Goal: Task Accomplishment & Management: Check status

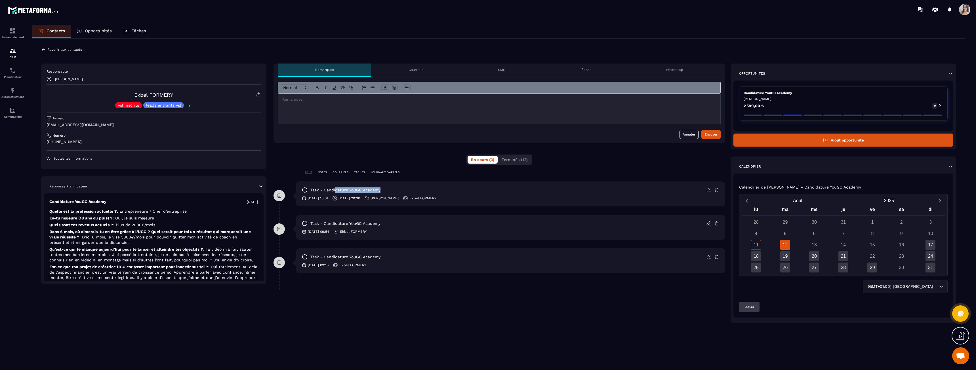
drag, startPoint x: 335, startPoint y: 190, endPoint x: 387, endPoint y: 192, distance: 52.5
click at [387, 192] on div "task - Candidature YouGC Academy" at bounding box center [510, 190] width 417 height 6
drag, startPoint x: 387, startPoint y: 192, endPoint x: 327, endPoint y: 190, distance: 60.2
click at [328, 190] on div "task - Candidature YouGC Academy" at bounding box center [510, 190] width 417 height 6
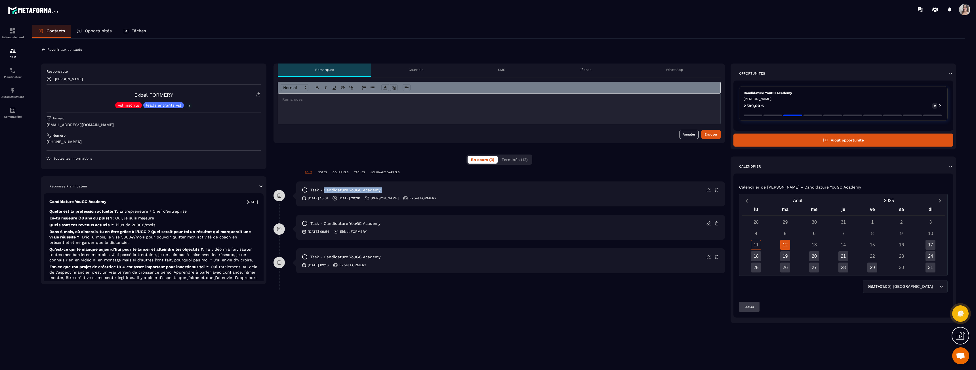
click at [327, 190] on p "task - Candidature YouGC Academy" at bounding box center [345, 190] width 70 height 5
drag, startPoint x: 326, startPoint y: 189, endPoint x: 402, endPoint y: 191, distance: 76.7
click at [402, 191] on div "task - Candidature YouGC Academy" at bounding box center [510, 190] width 417 height 6
drag, startPoint x: 402, startPoint y: 191, endPoint x: 316, endPoint y: 190, distance: 86.6
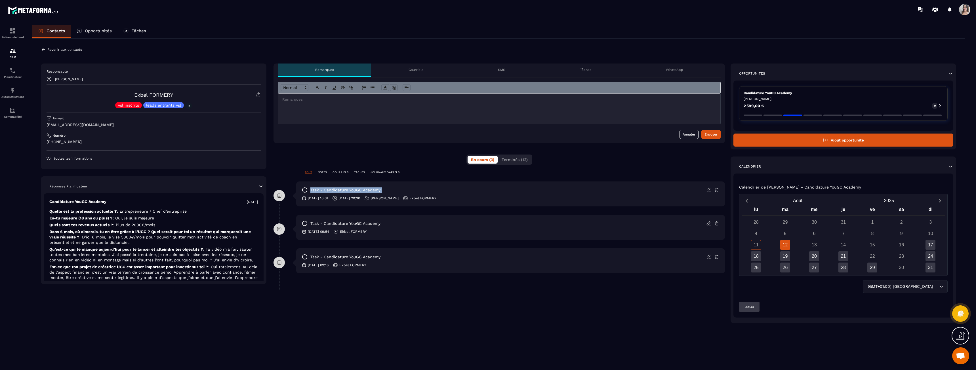
click at [316, 190] on div "task - Candidature YouGC Academy" at bounding box center [510, 190] width 417 height 6
click at [315, 190] on p "task - Candidature YouGC Academy" at bounding box center [345, 190] width 70 height 5
drag, startPoint x: 314, startPoint y: 189, endPoint x: 385, endPoint y: 189, distance: 71.5
click at [385, 189] on div "task - Candidature YouGC Academy" at bounding box center [510, 190] width 417 height 6
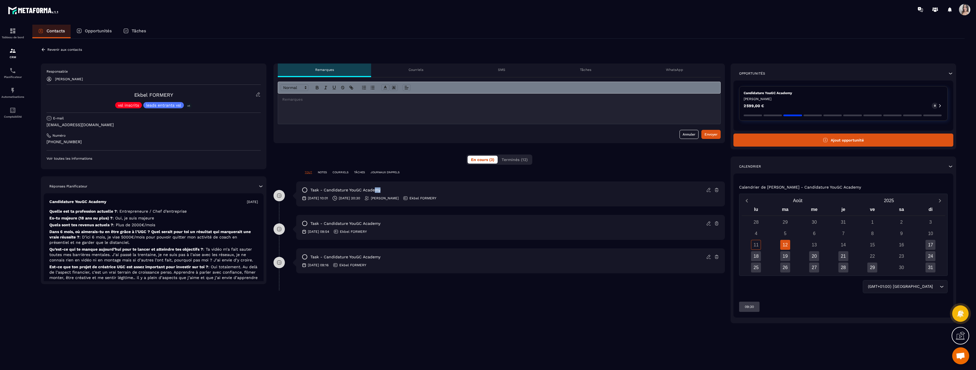
drag, startPoint x: 385, startPoint y: 188, endPoint x: 369, endPoint y: 188, distance: 16.2
click at [371, 188] on div "task - Candidature YouGC Academy" at bounding box center [510, 190] width 417 height 6
click at [367, 188] on p "task - Candidature YouGC Academy" at bounding box center [345, 190] width 70 height 5
click at [305, 257] on icon at bounding box center [305, 257] width 6 height 6
